Goal: Information Seeking & Learning: Learn about a topic

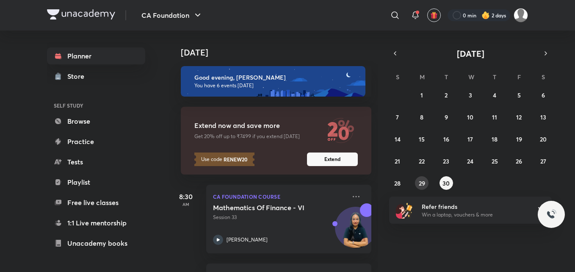
click at [422, 185] on abbr "29" at bounding box center [422, 183] width 6 height 8
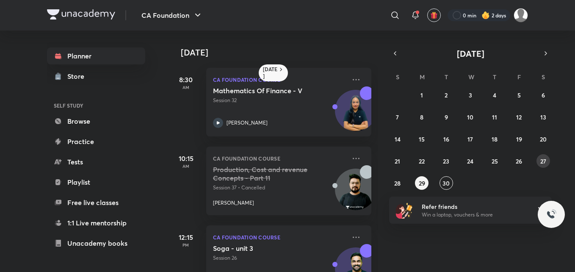
click at [542, 159] on abbr "27" at bounding box center [543, 161] width 6 height 8
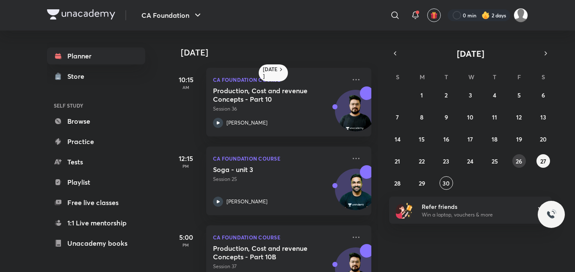
click at [519, 159] on abbr "26" at bounding box center [518, 161] width 6 height 8
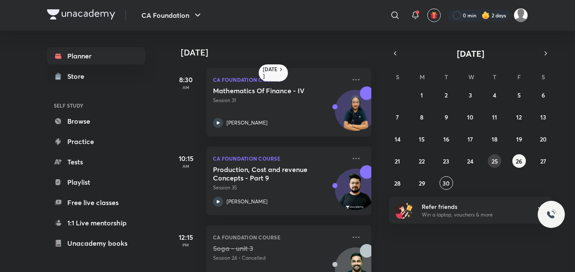
click at [496, 158] on abbr "25" at bounding box center [494, 161] width 6 height 8
click at [220, 121] on icon at bounding box center [218, 123] width 10 height 10
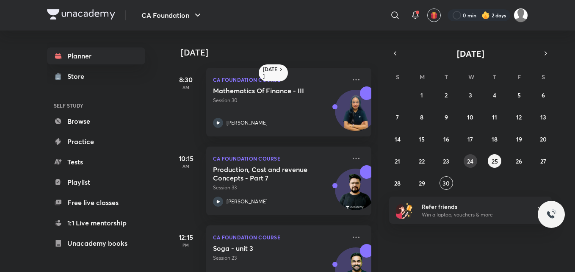
click at [473, 159] on abbr "24" at bounding box center [470, 161] width 6 height 8
click at [218, 120] on icon at bounding box center [218, 123] width 10 height 10
